Goal: Information Seeking & Learning: Check status

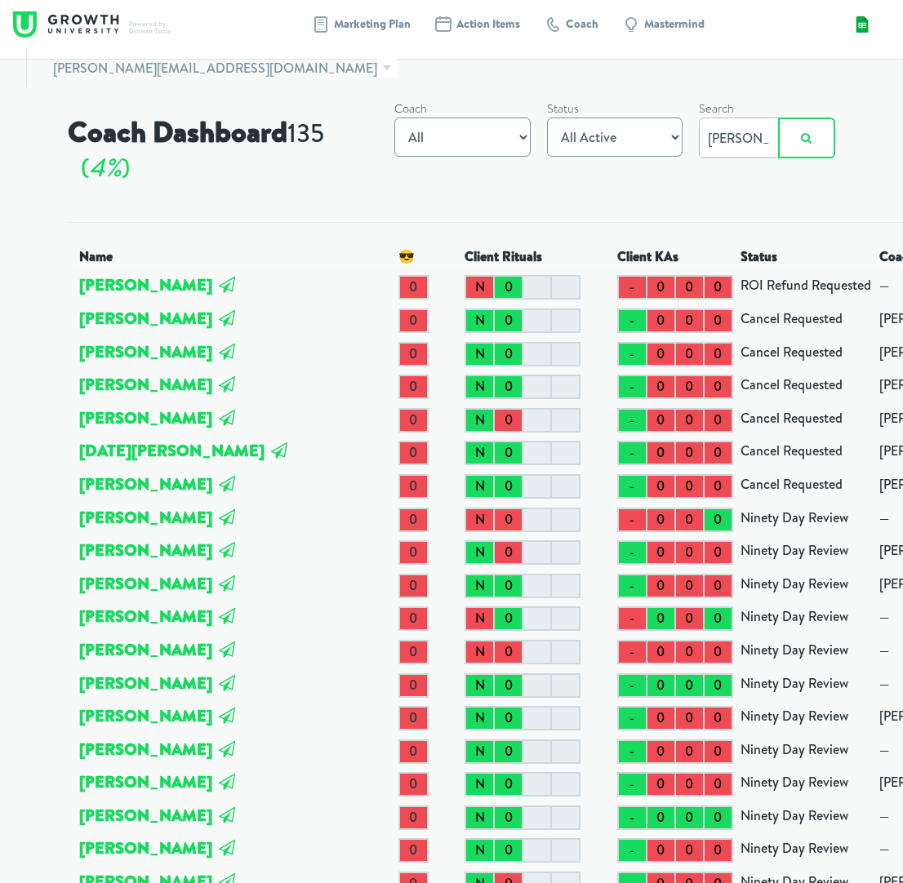
type input "CARMEN"
click at [805, 138] on button "submit" at bounding box center [806, 138] width 57 height 41
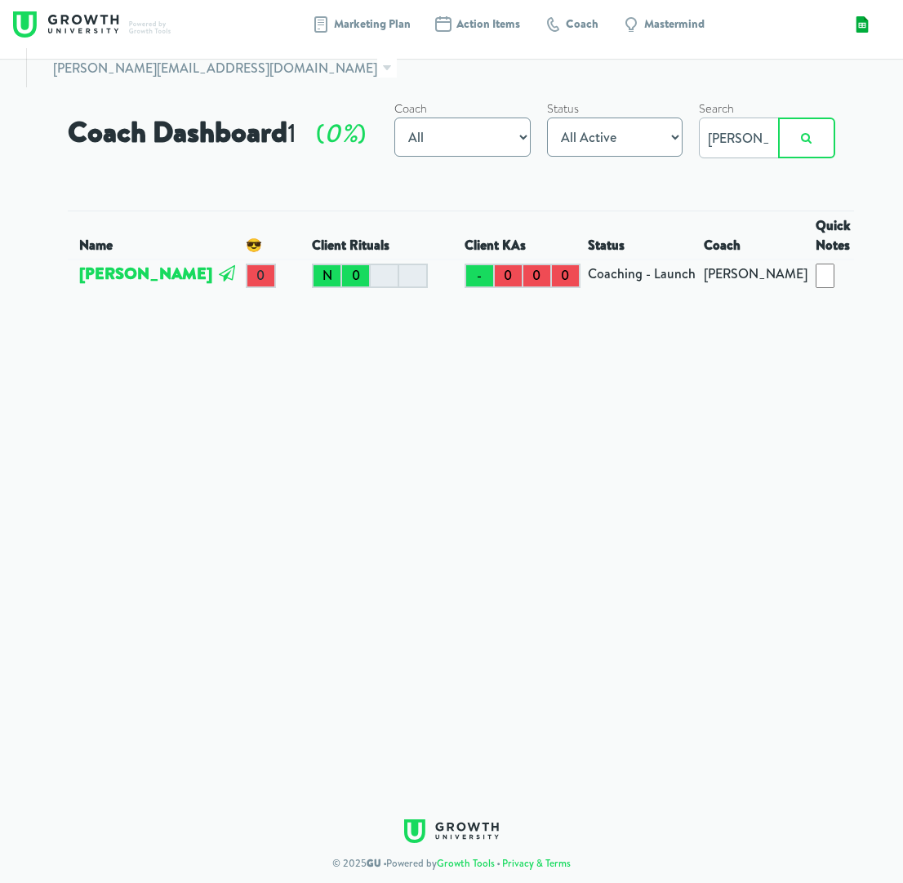
click at [171, 277] on td "[PERSON_NAME]" at bounding box center [159, 276] width 166 height 33
click at [171, 267] on link "[PERSON_NAME]" at bounding box center [145, 273] width 133 height 22
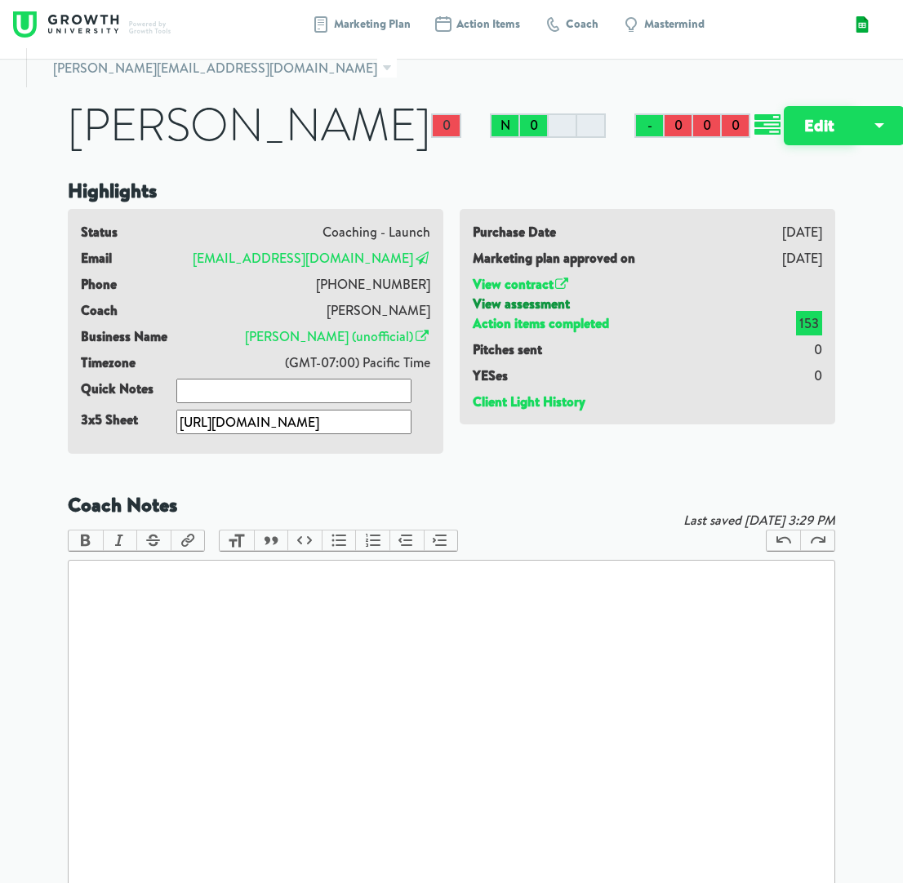
click at [507, 313] on link "View assessment" at bounding box center [520, 304] width 97 height 18
click at [119, 27] on img at bounding box center [91, 24] width 157 height 26
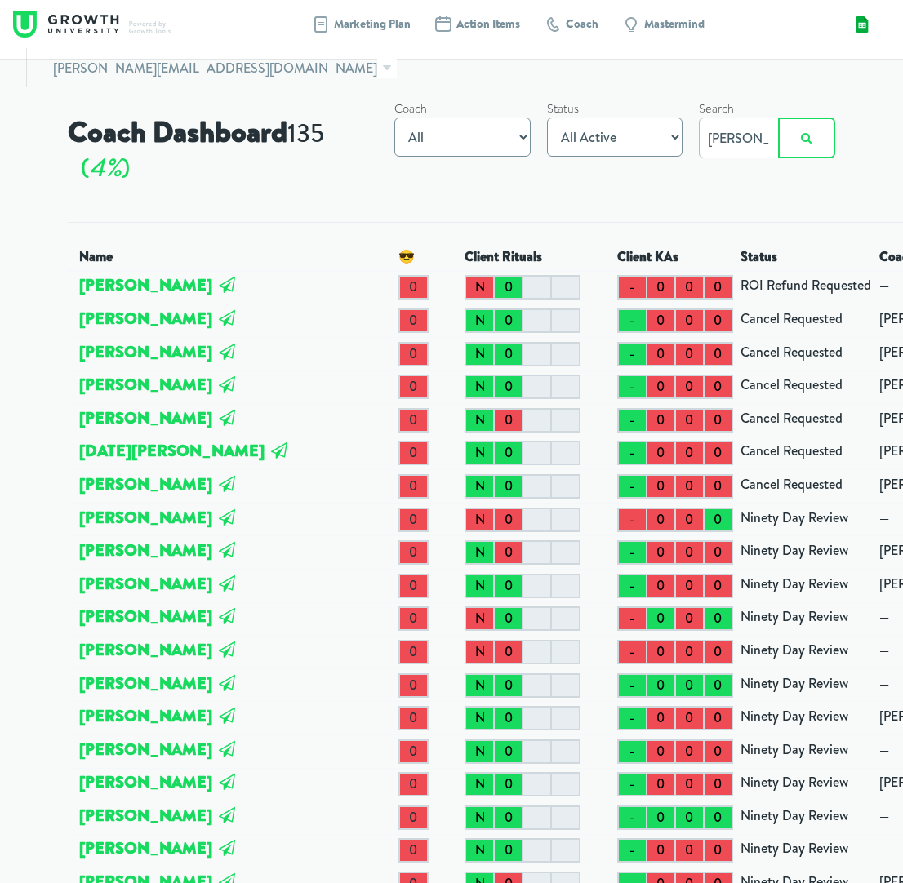
type input "MORIN"
click at [805, 138] on button "submit" at bounding box center [806, 138] width 57 height 41
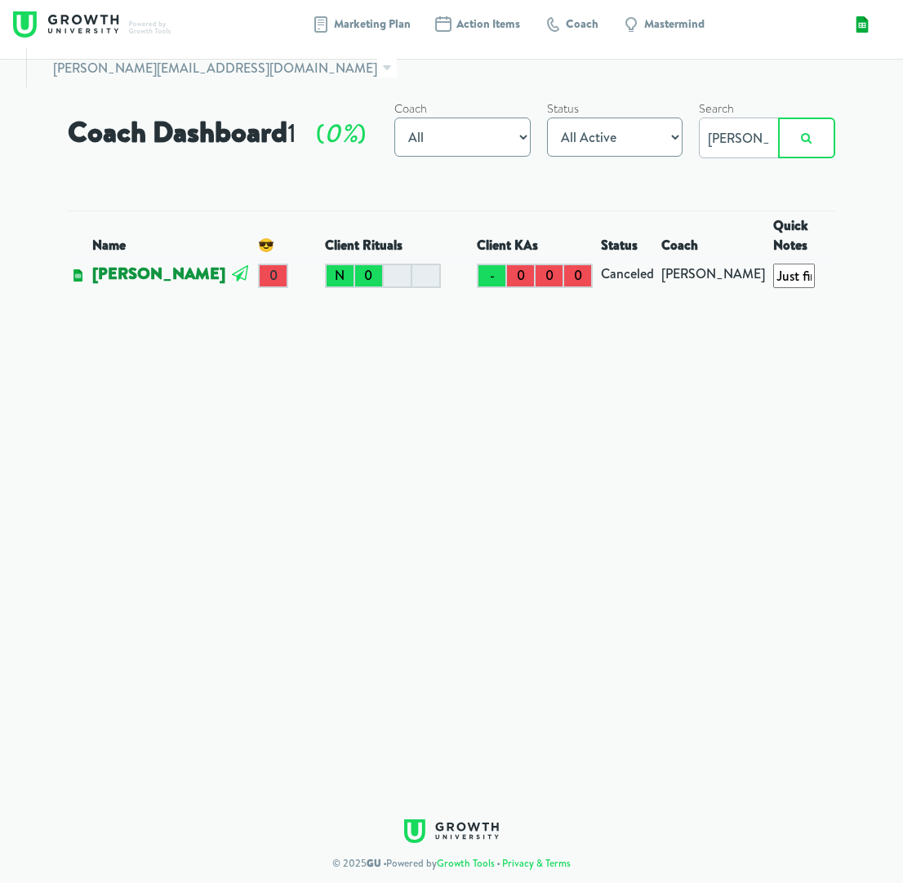
click at [136, 262] on link "[PERSON_NAME]" at bounding box center [158, 273] width 133 height 22
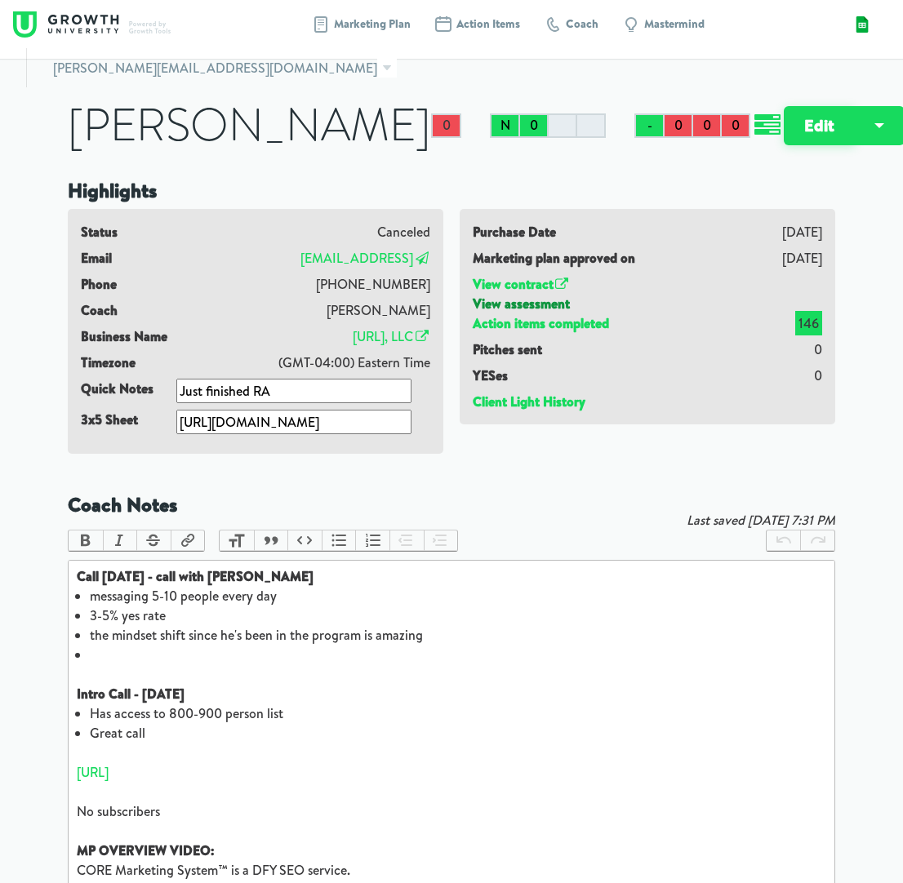
click at [521, 312] on link "View assessment" at bounding box center [520, 304] width 97 height 18
click at [97, 30] on img at bounding box center [91, 24] width 157 height 26
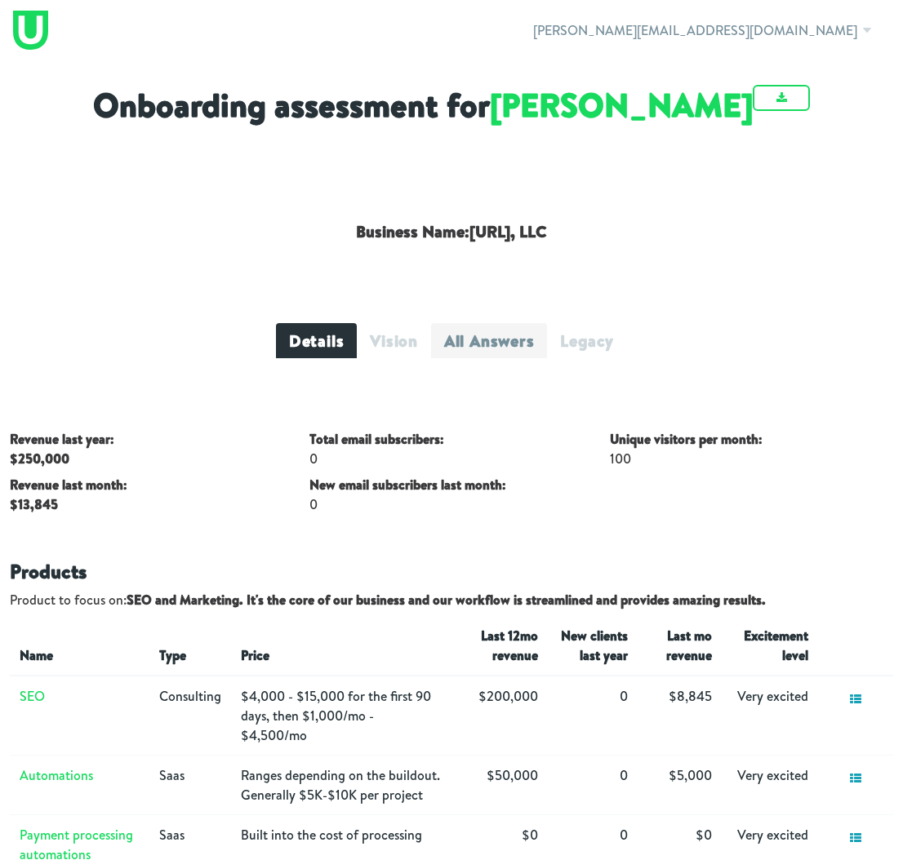
click at [495, 339] on link "All Answers" at bounding box center [489, 340] width 116 height 35
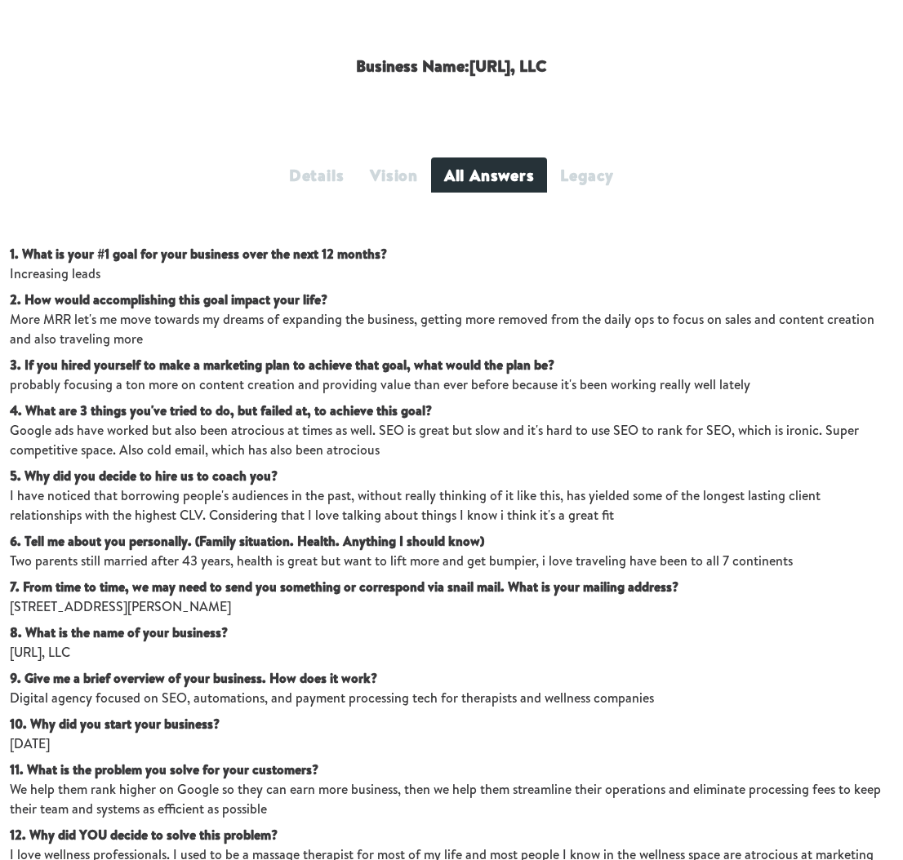
scroll to position [196, 0]
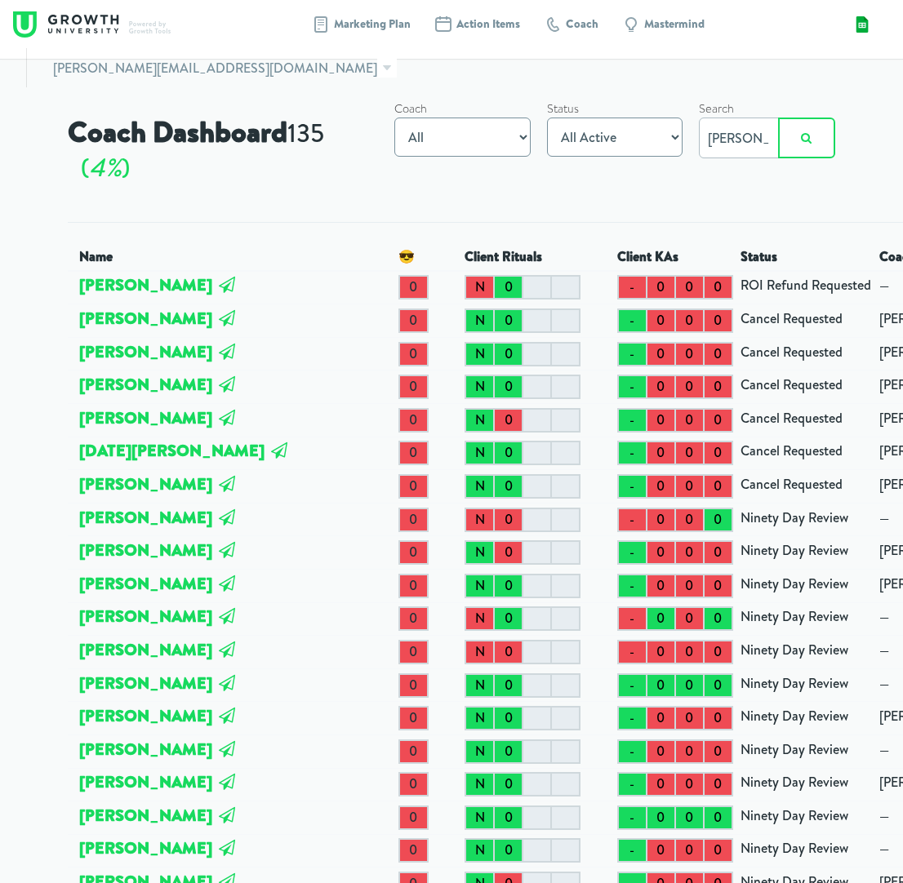
type input "[PERSON_NAME]"
click at [805, 138] on button "submit" at bounding box center [806, 138] width 57 height 41
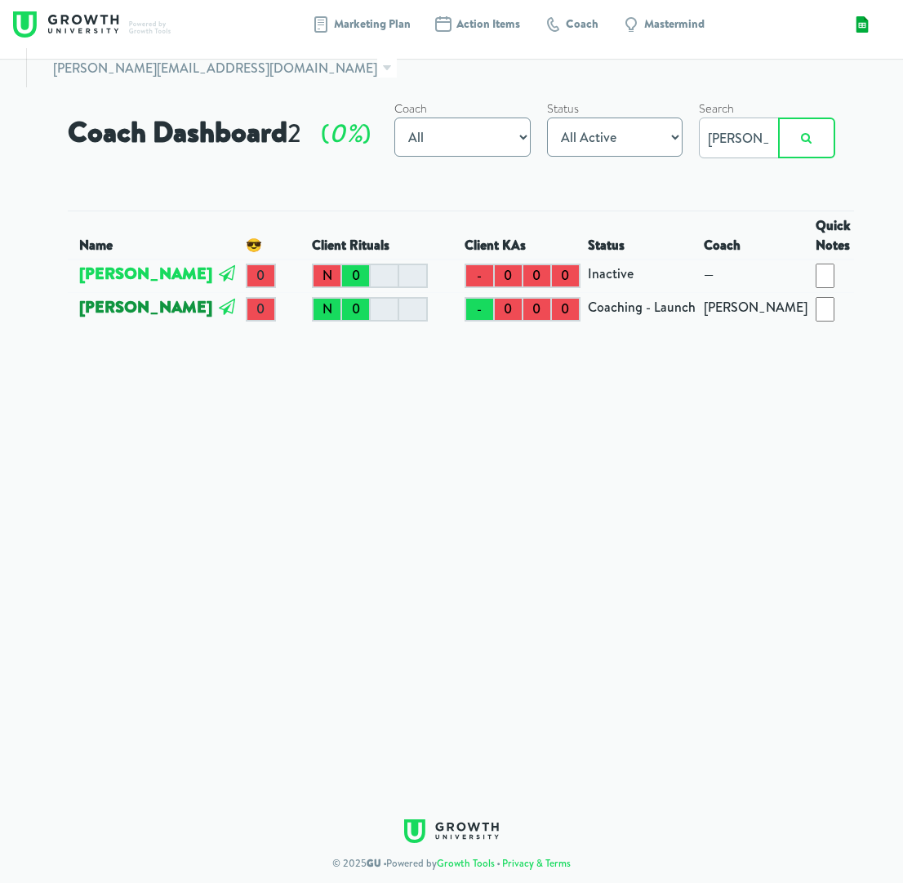
click at [164, 295] on link "[PERSON_NAME]" at bounding box center [145, 306] width 133 height 22
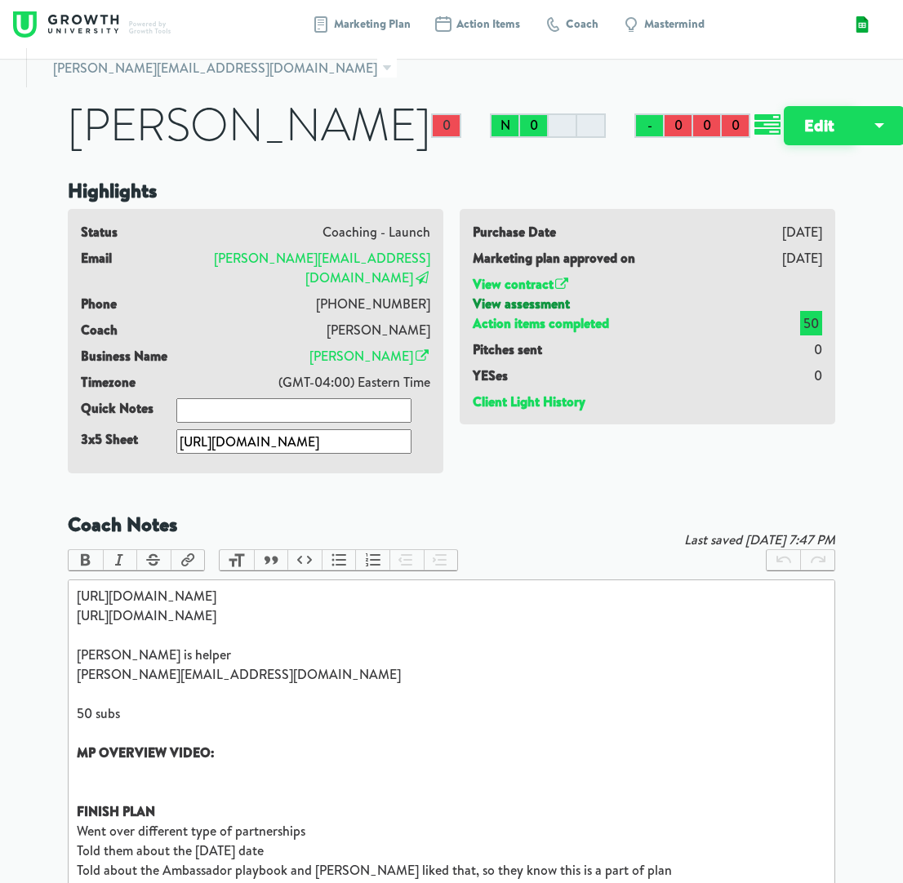
click at [512, 313] on link "View assessment" at bounding box center [520, 304] width 97 height 18
click at [101, 21] on img at bounding box center [91, 24] width 157 height 26
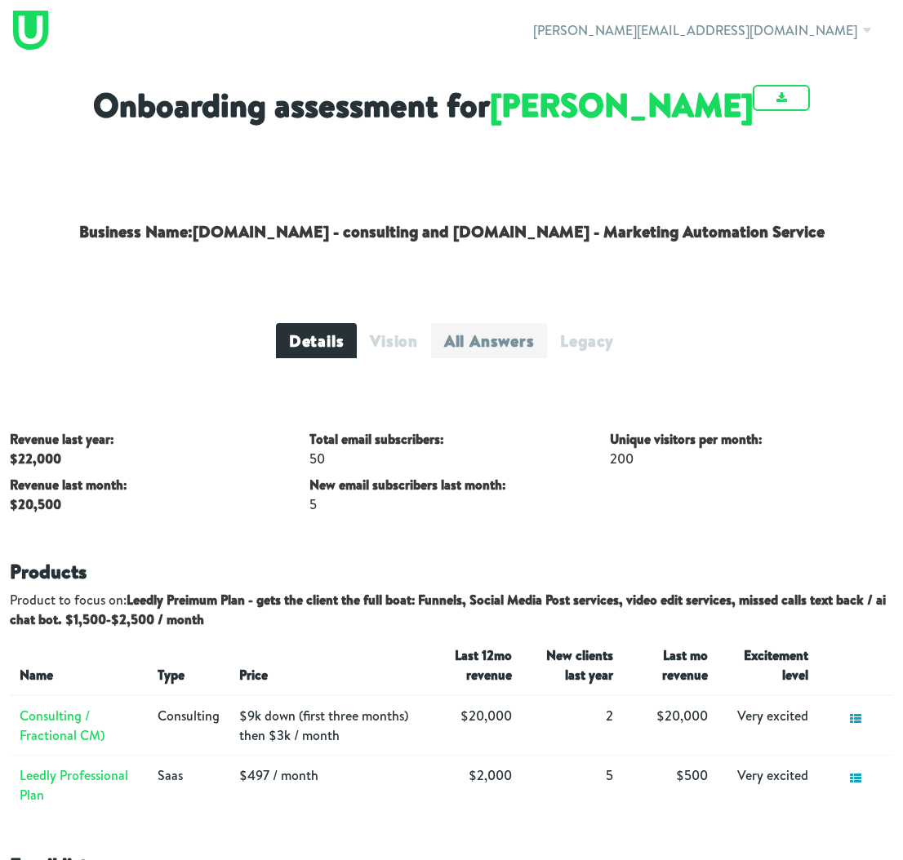
click at [471, 341] on link "All Answers" at bounding box center [489, 340] width 116 height 35
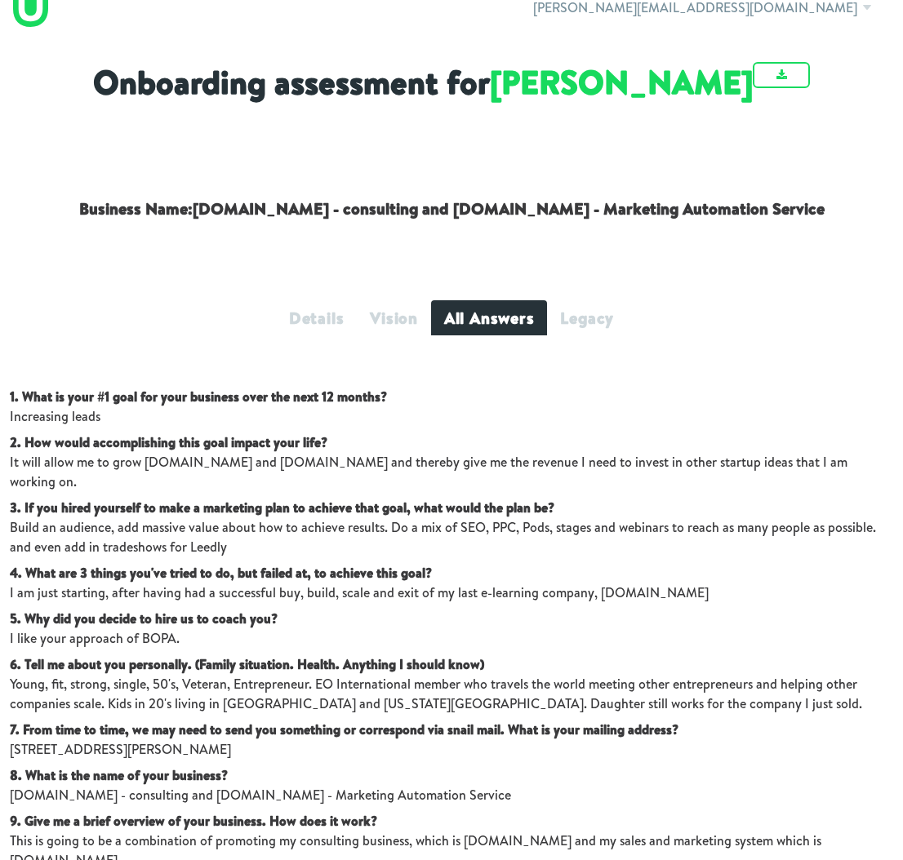
scroll to position [38, 0]
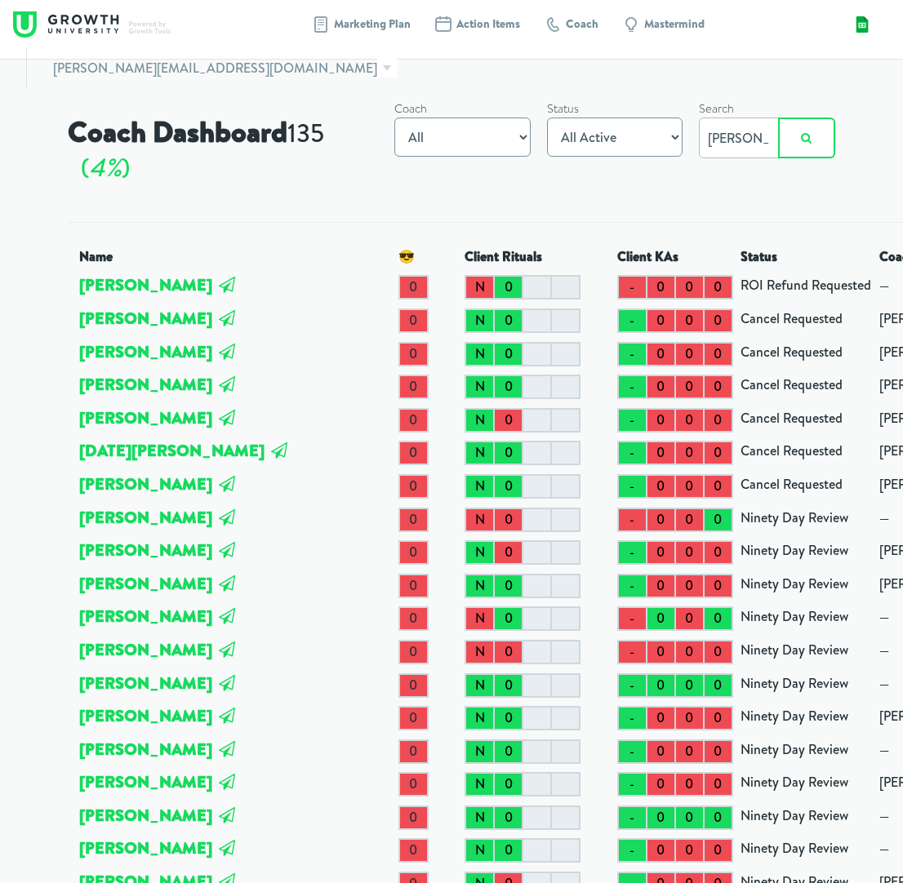
type input "GROCE"
click at [805, 138] on button "submit" at bounding box center [806, 138] width 57 height 41
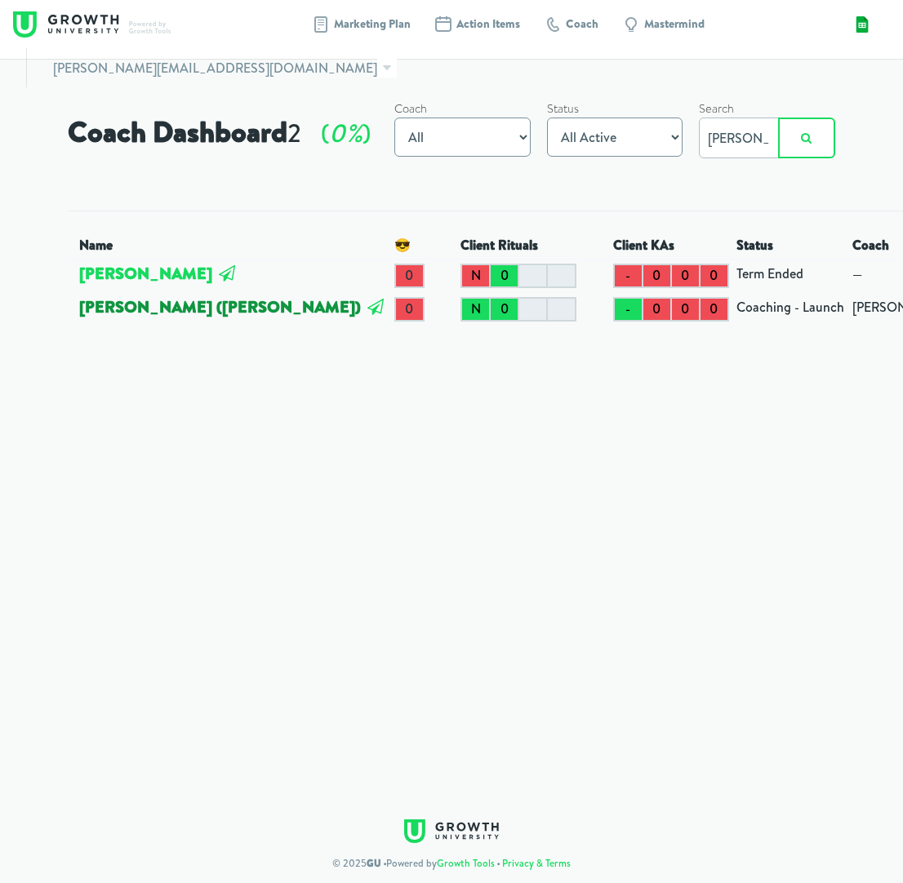
click at [145, 317] on link "[PERSON_NAME] ([PERSON_NAME])" at bounding box center [220, 306] width 282 height 22
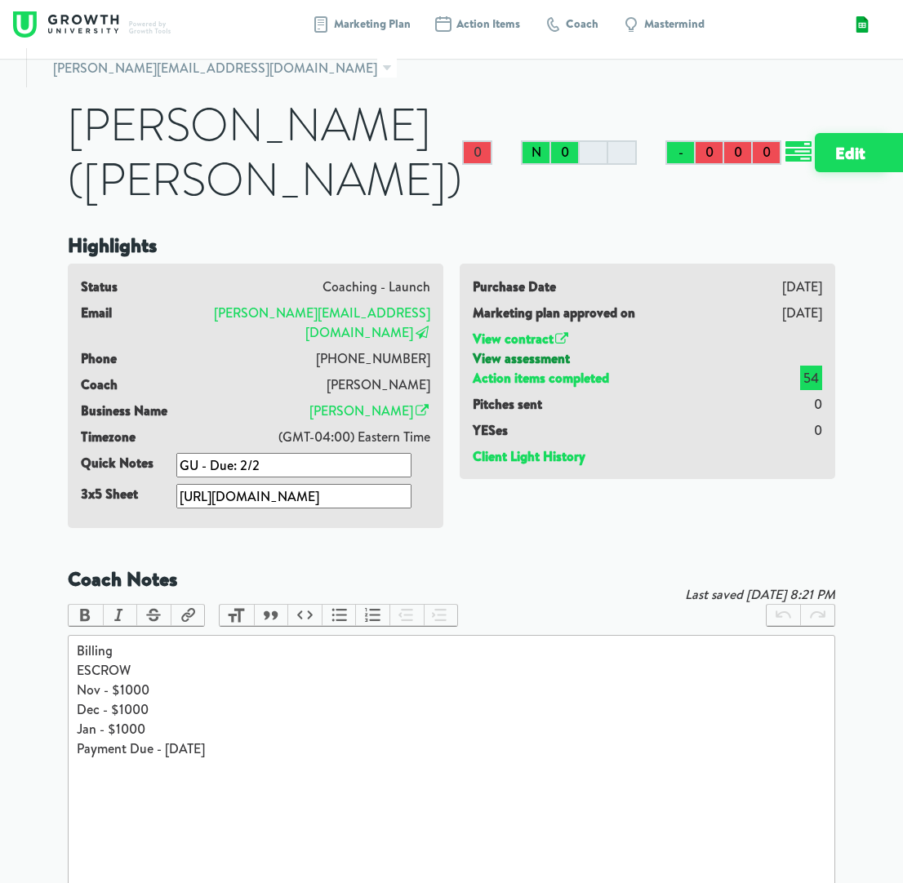
click at [497, 367] on link "View assessment" at bounding box center [520, 358] width 97 height 18
click at [119, 16] on link at bounding box center [91, 24] width 157 height 35
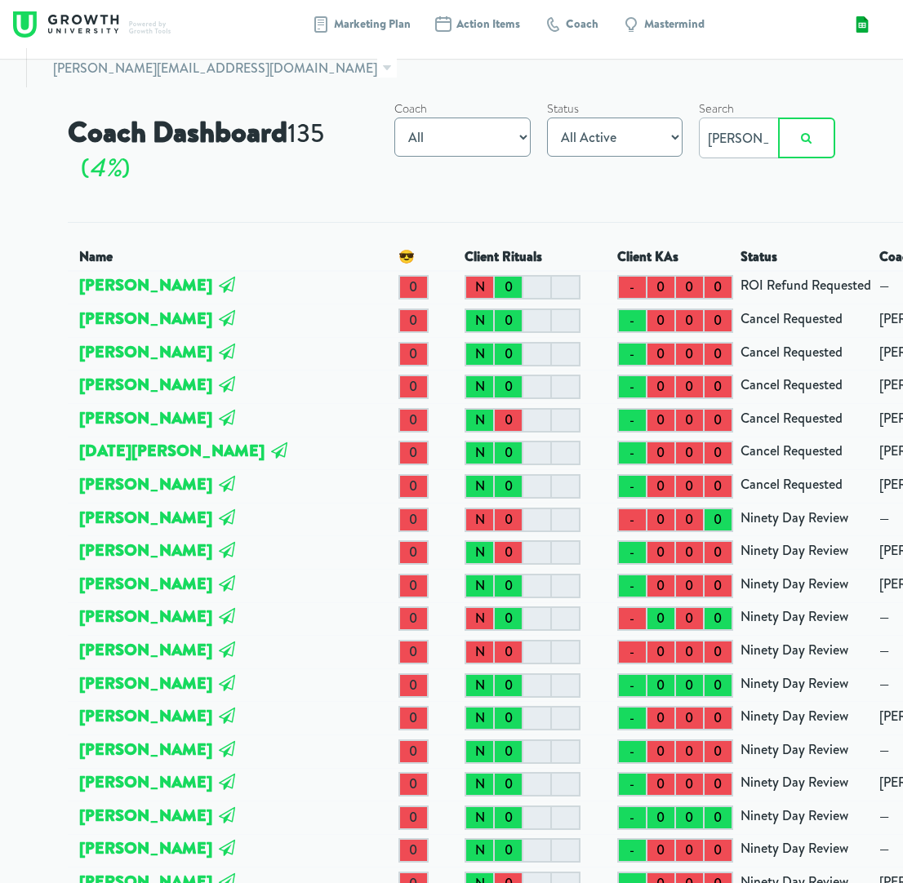
type input "LLOYD"
click at [805, 138] on button "submit" at bounding box center [806, 138] width 57 height 41
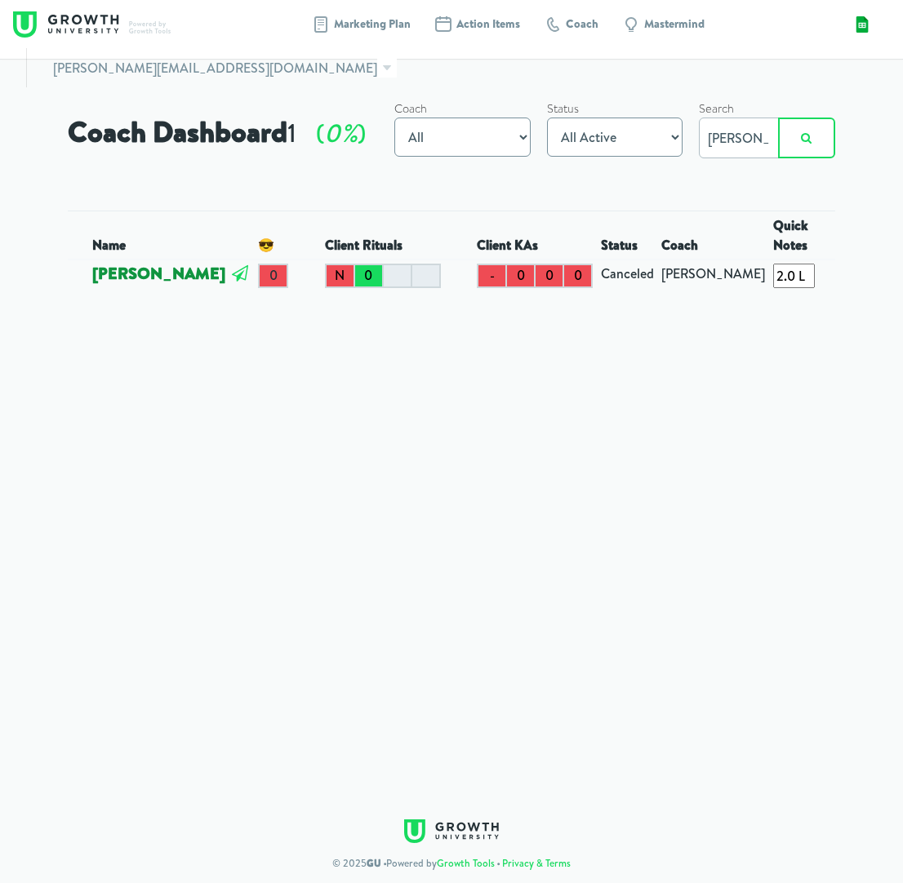
click at [134, 271] on link "[PERSON_NAME]" at bounding box center [158, 273] width 133 height 22
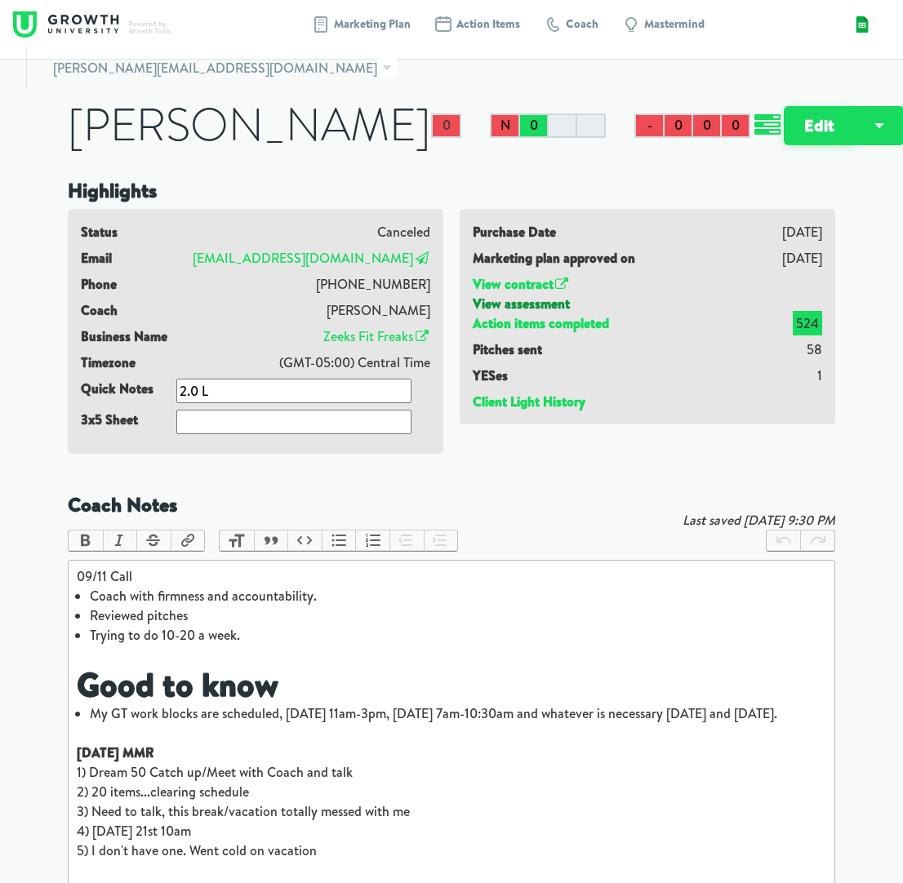
click at [550, 313] on link "View assessment" at bounding box center [520, 304] width 97 height 18
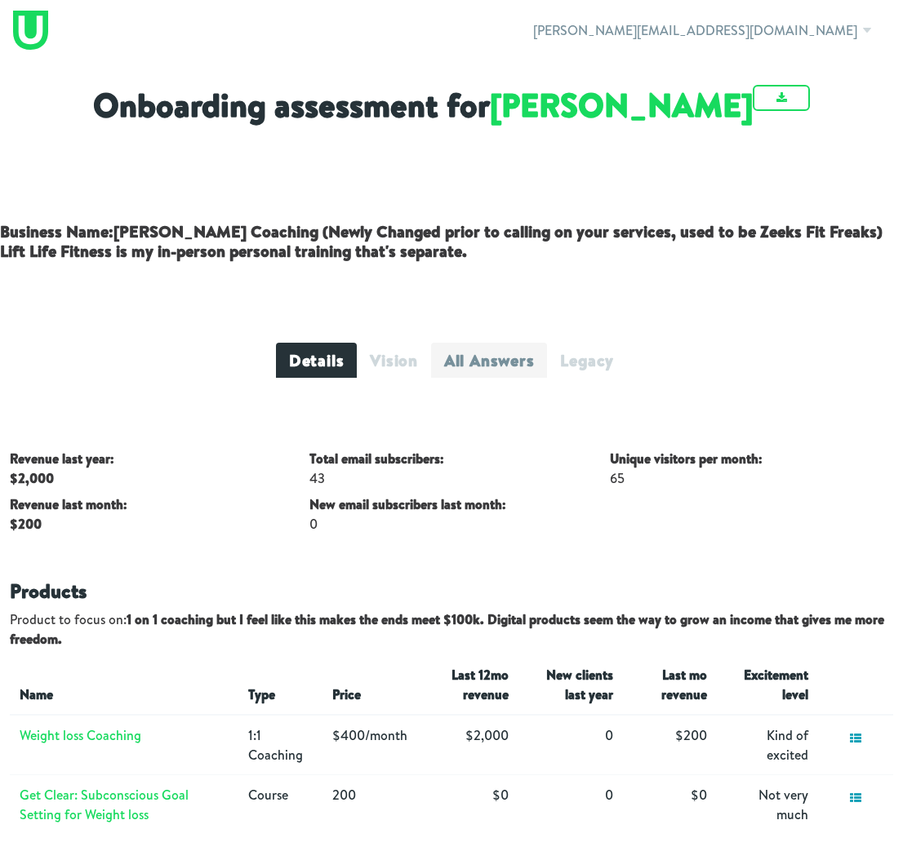
click at [495, 368] on link "All Answers" at bounding box center [489, 360] width 116 height 35
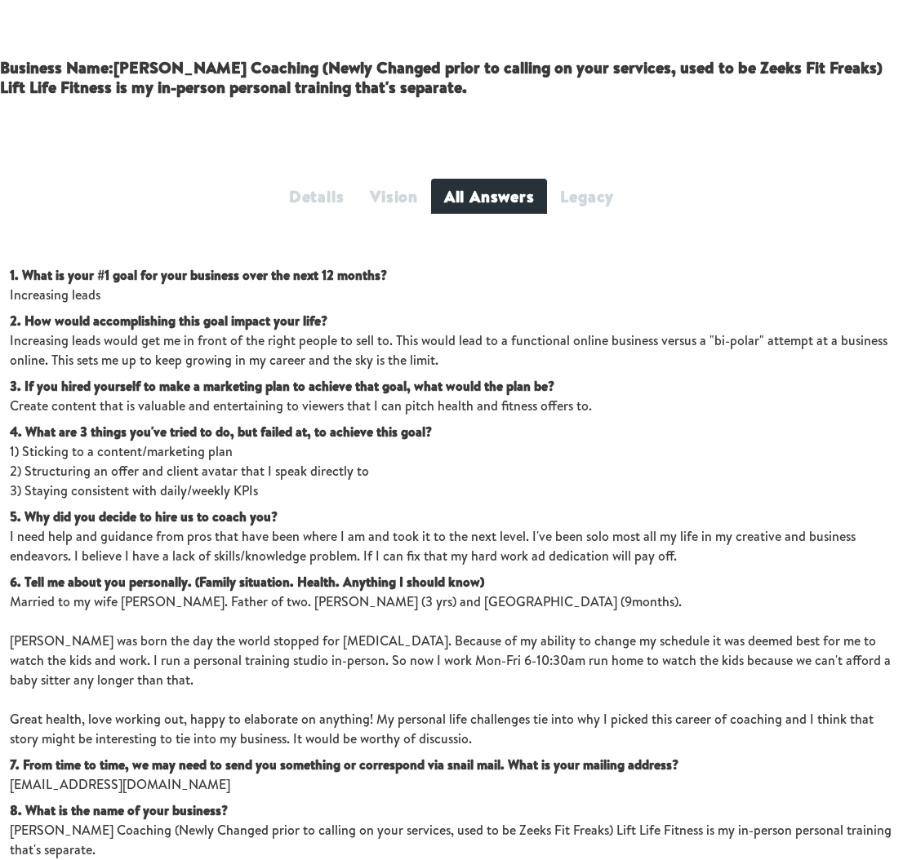
scroll to position [162, 0]
